Goal: Information Seeking & Learning: Learn about a topic

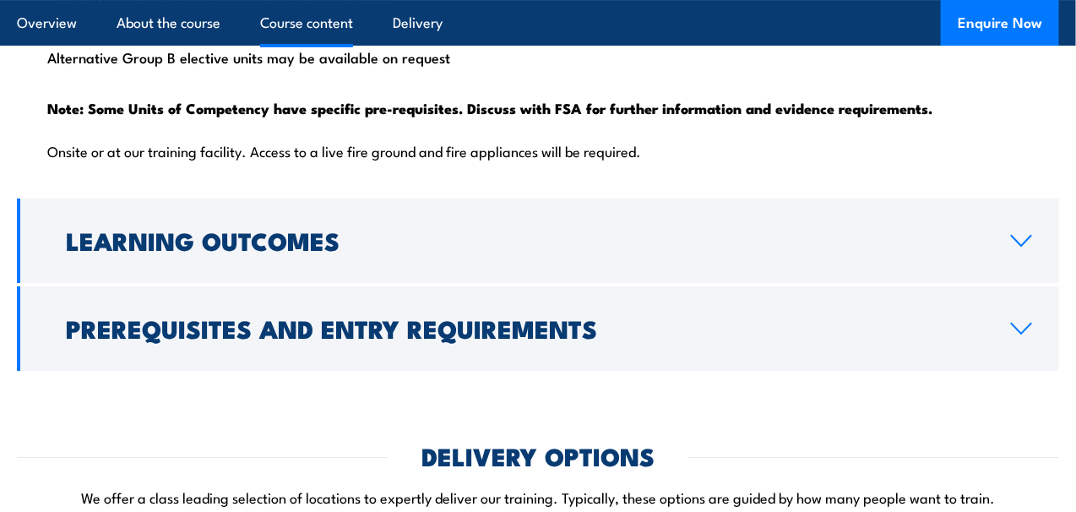
scroll to position [2112, 0]
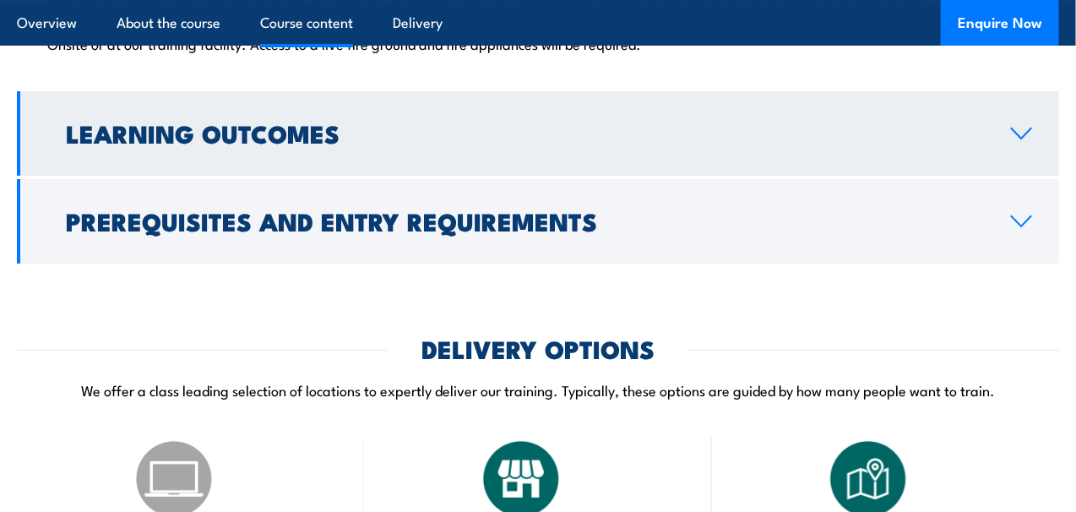
click at [321, 144] on h2 "Learning Outcomes" at bounding box center [525, 133] width 918 height 22
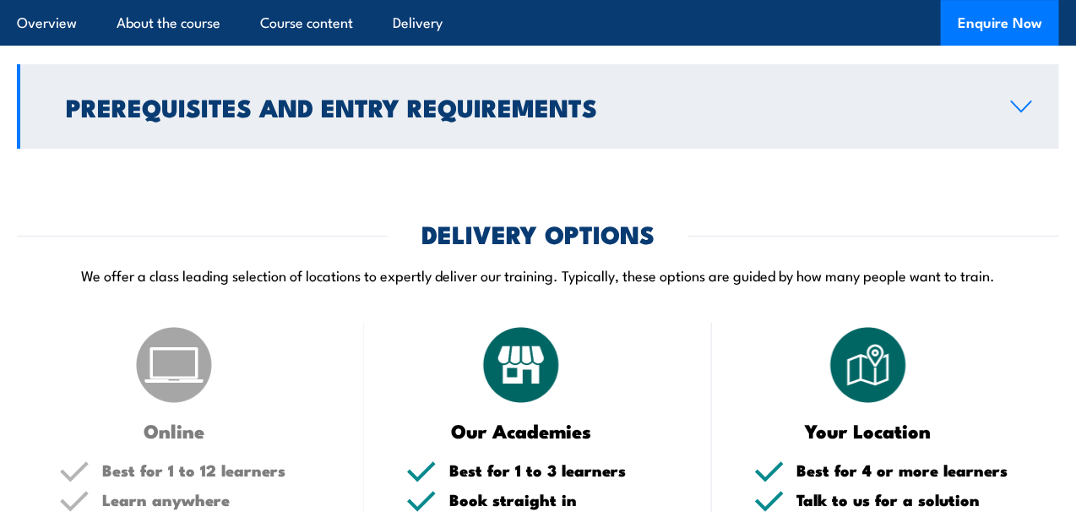
click at [305, 117] on h2 "Prerequisites and Entry Requirements" at bounding box center [525, 106] width 918 height 22
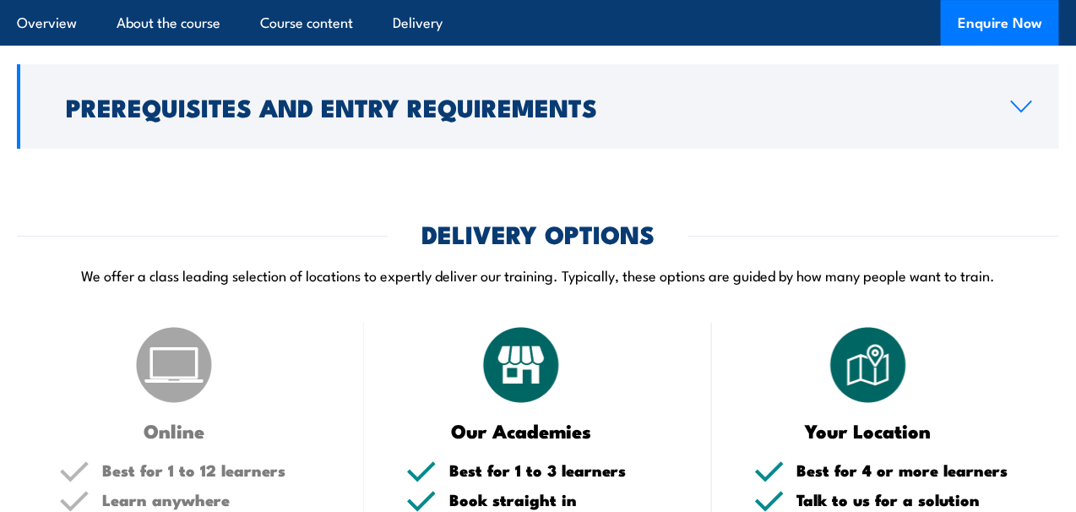
scroll to position [1780, 0]
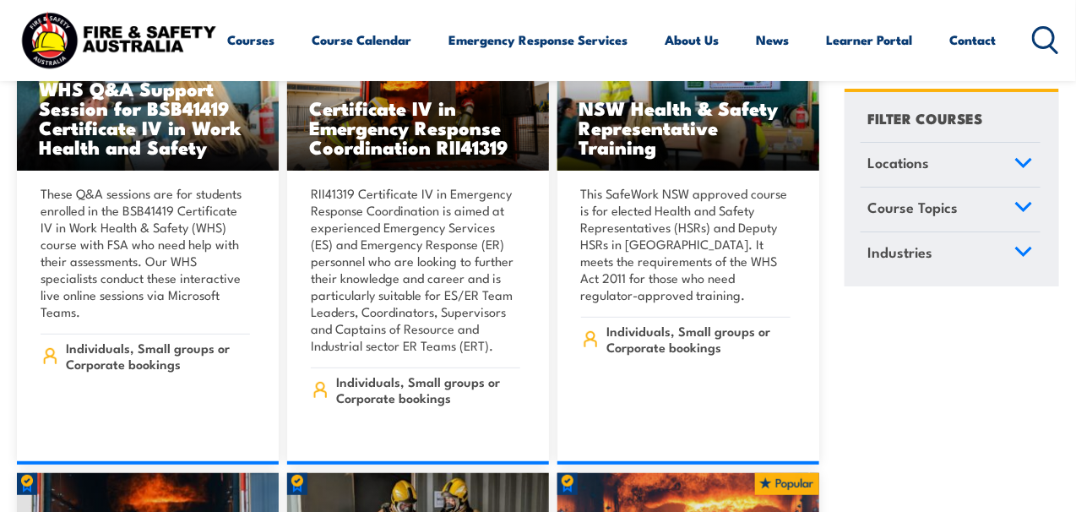
scroll to position [4561, 0]
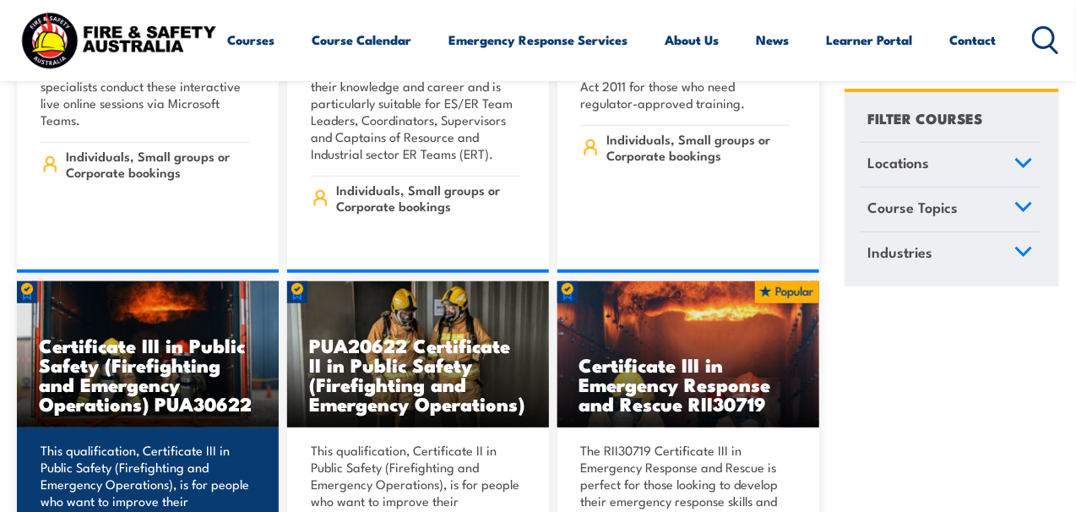
click at [226, 335] on h3 "Certificate III in Public Safety (Firefighting and Emergency Operations) PUA306…" at bounding box center [148, 374] width 218 height 78
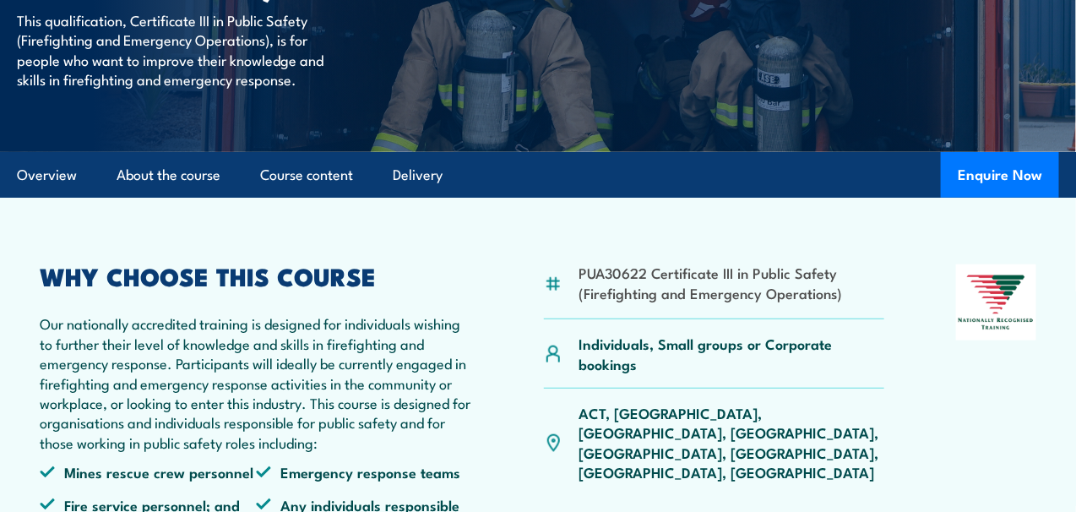
scroll to position [338, 0]
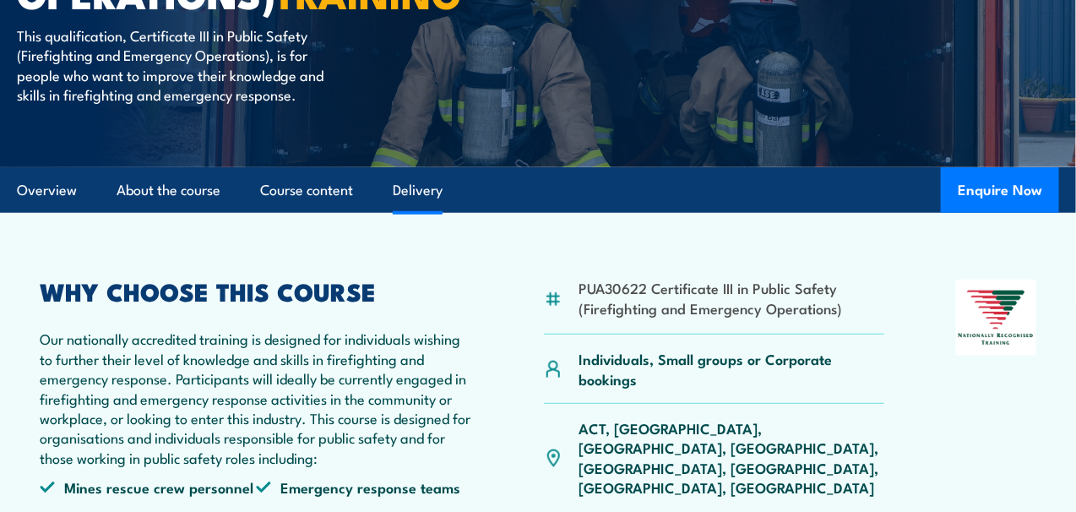
click at [423, 213] on link "Delivery" at bounding box center [418, 190] width 50 height 45
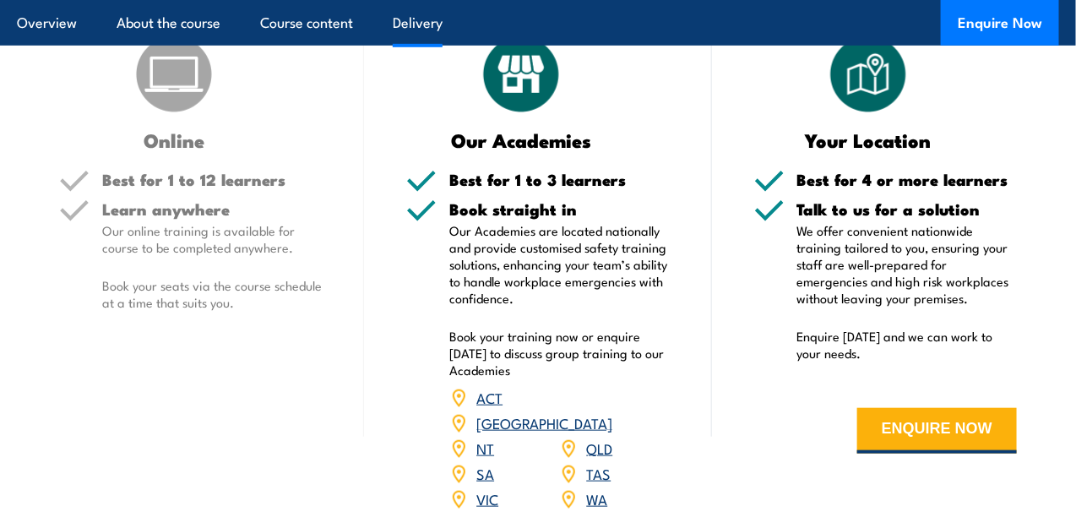
scroll to position [2543, 0]
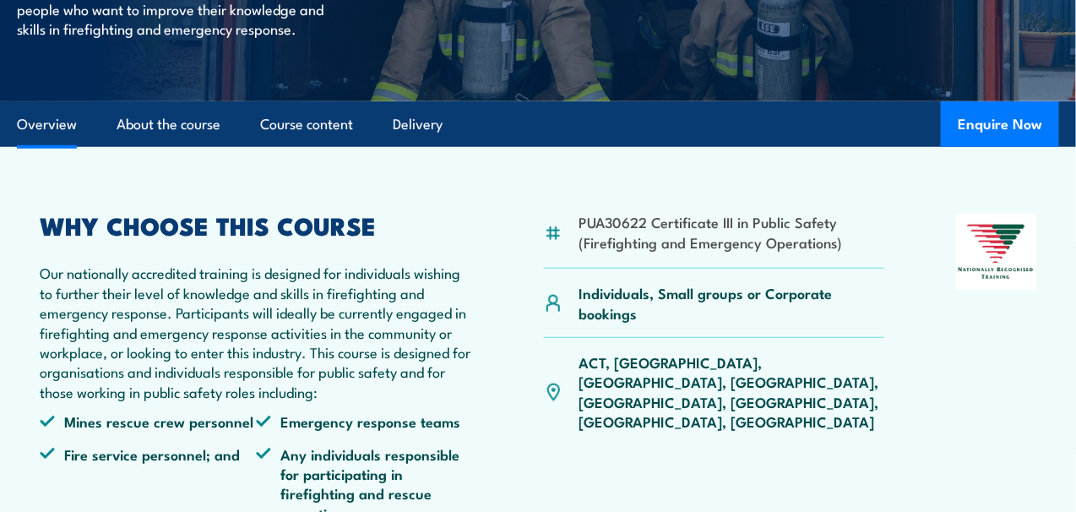
scroll to position [400, 0]
